Goal: Task Accomplishment & Management: Manage account settings

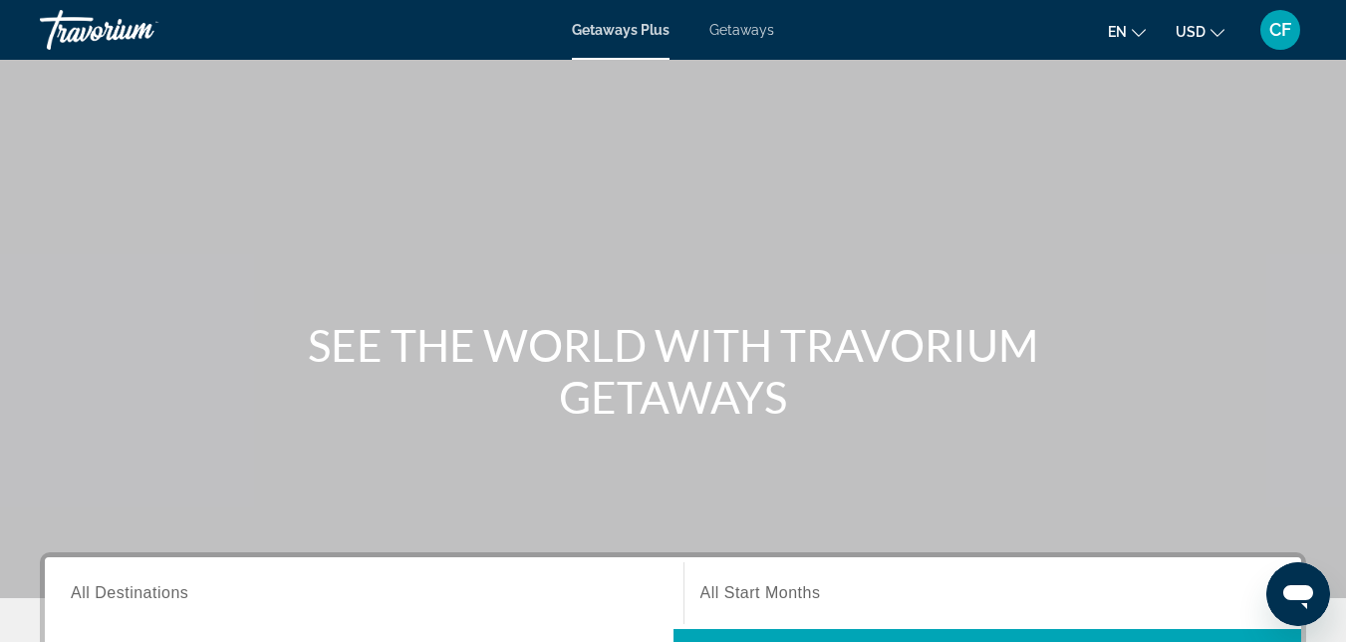
click at [1276, 28] on span "CF" at bounding box center [1280, 30] width 22 height 20
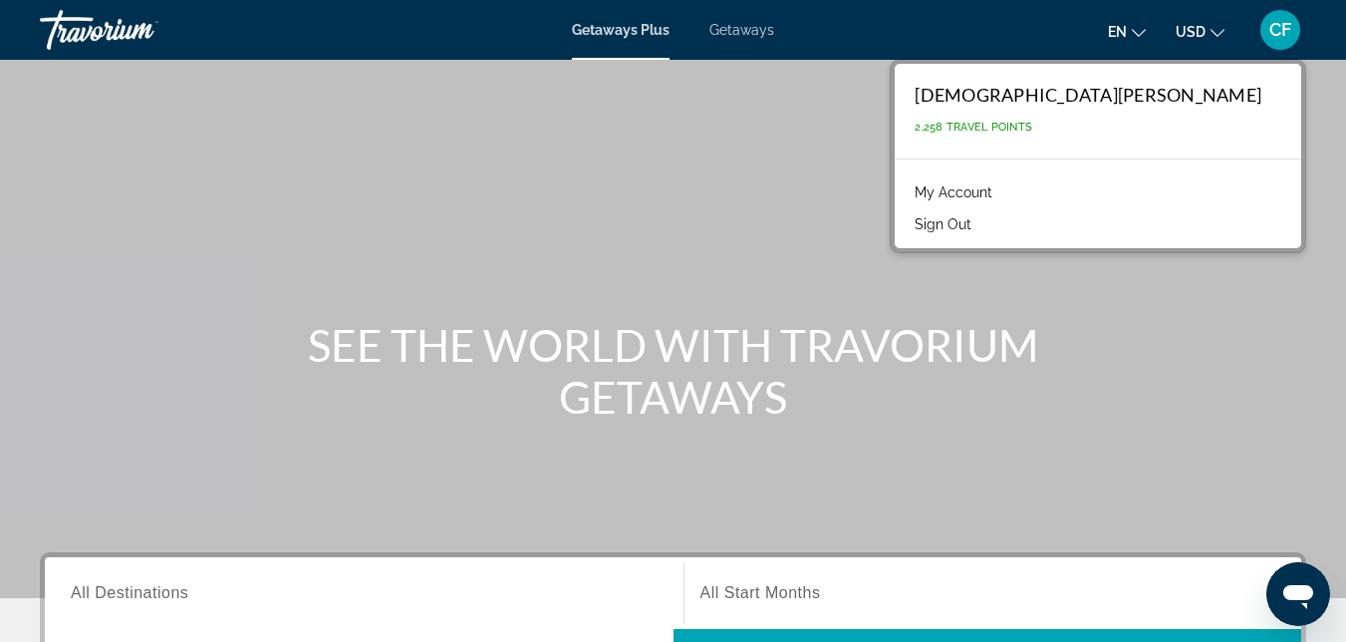
click at [1002, 195] on link "My Account" at bounding box center [954, 192] width 98 height 26
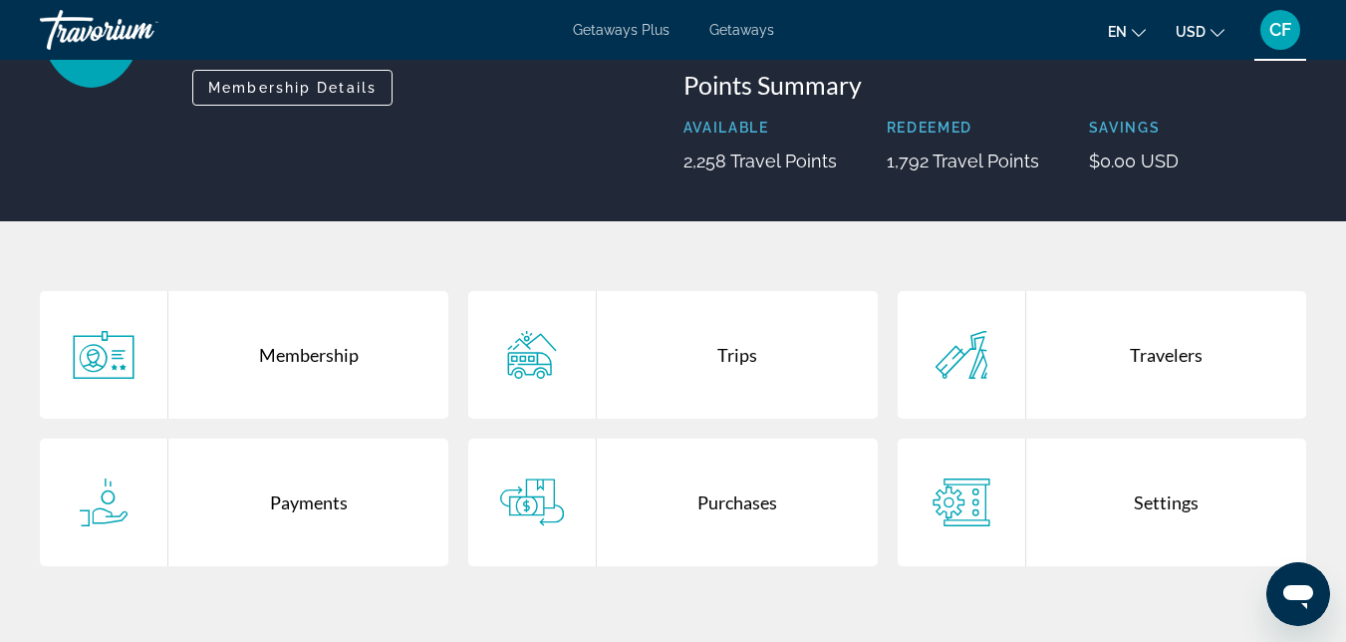
scroll to position [225, 0]
